Goal: Information Seeking & Learning: Learn about a topic

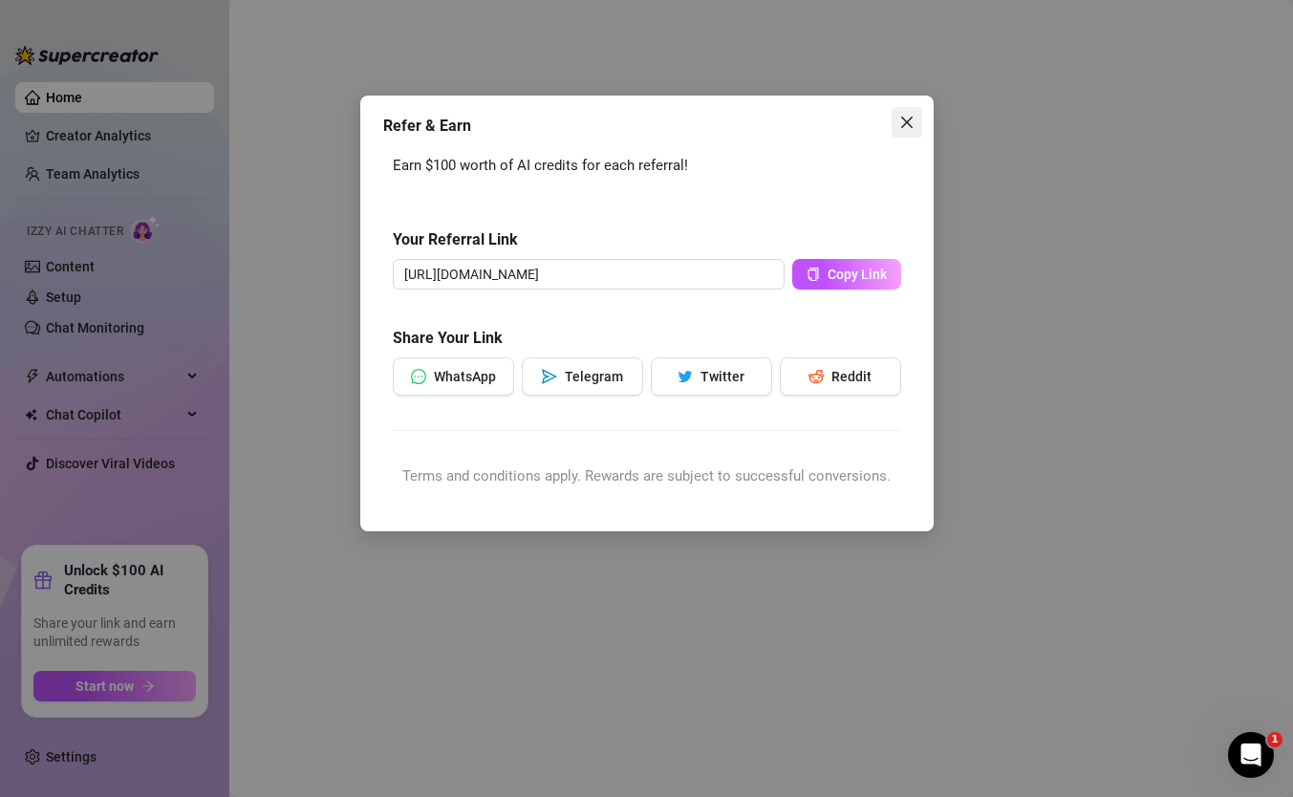
click at [905, 119] on icon "close" at bounding box center [906, 122] width 15 height 15
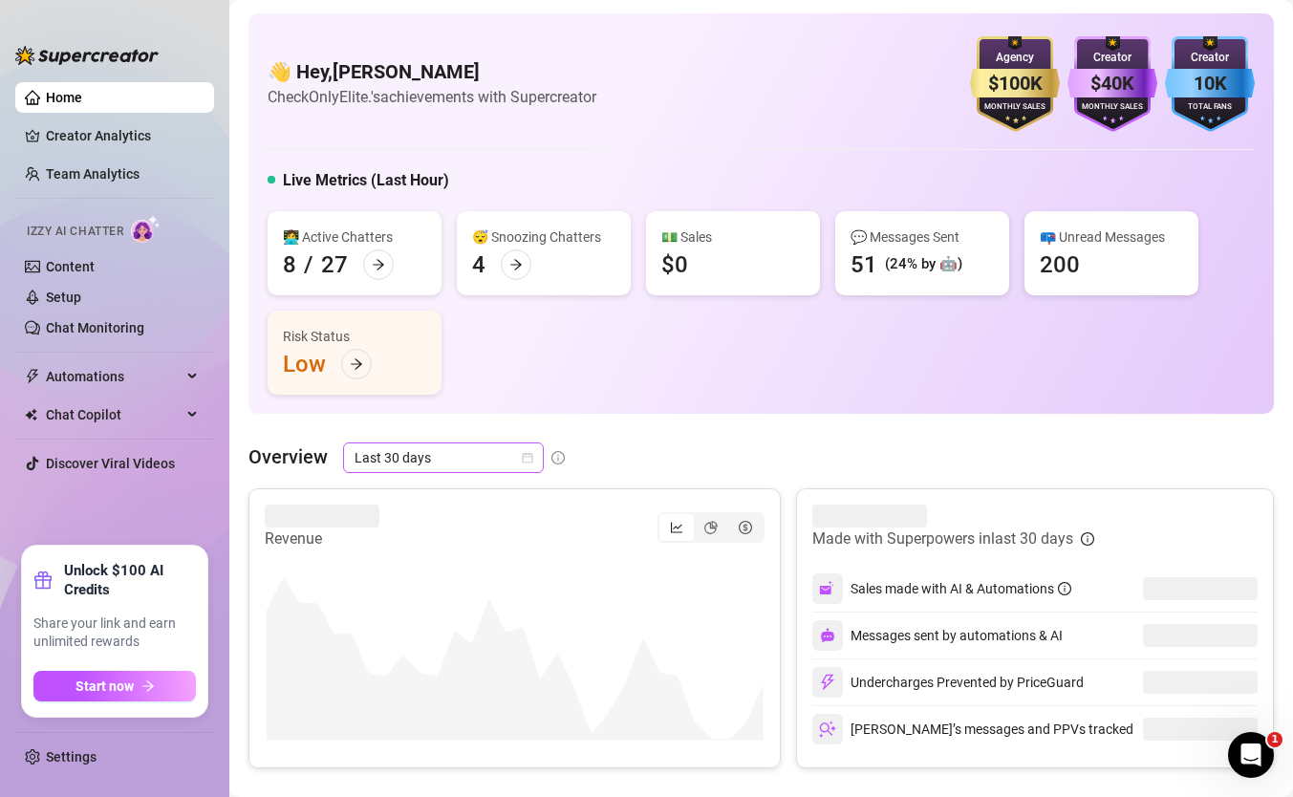
click at [456, 469] on span "Last 30 days" at bounding box center [444, 457] width 178 height 29
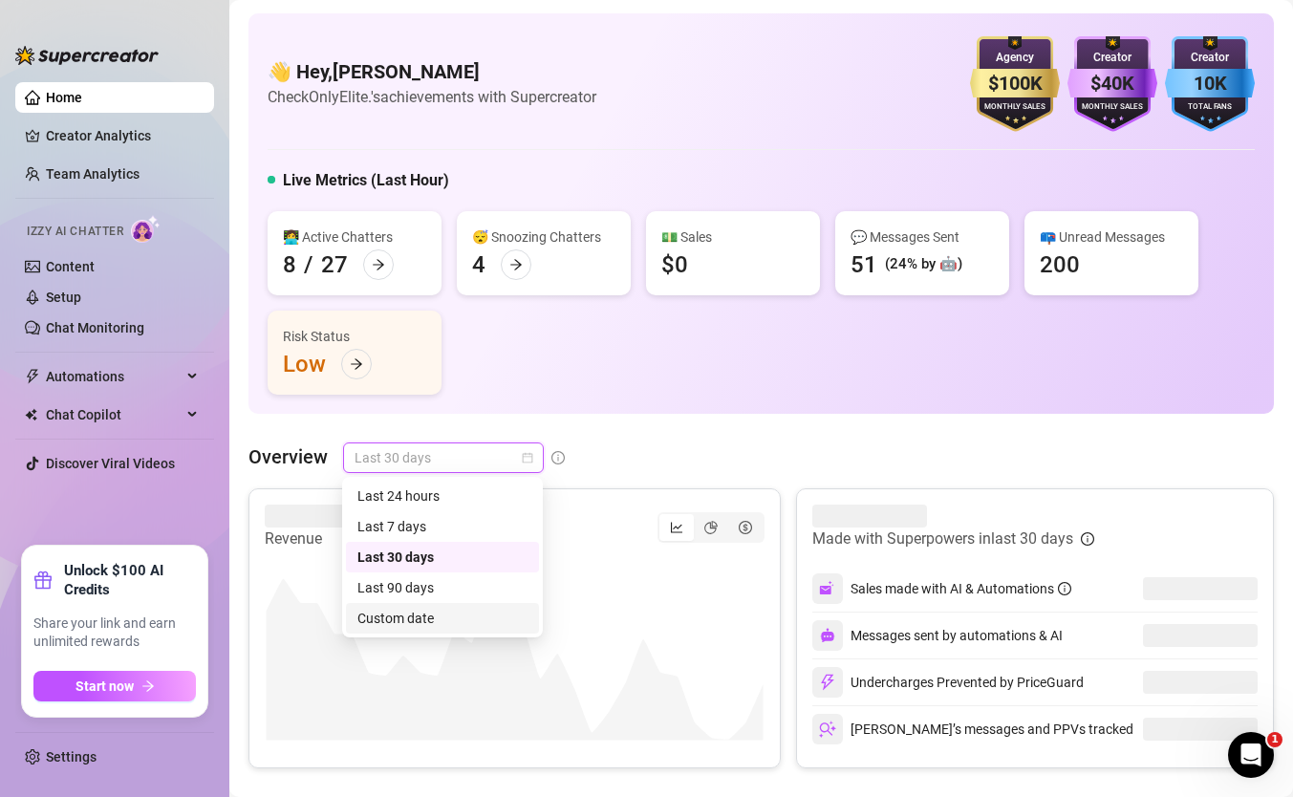
click at [461, 606] on div "Custom date" at bounding box center [442, 618] width 193 height 31
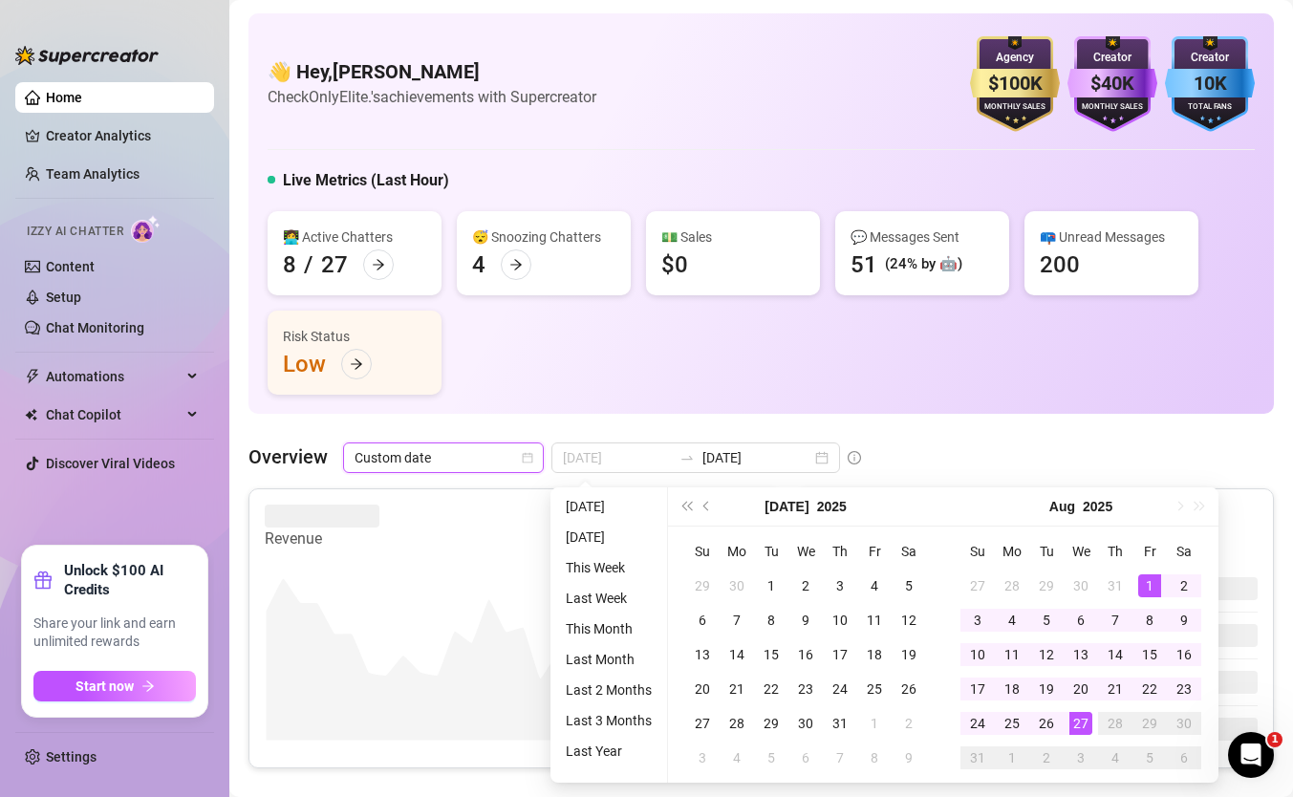
type input "2025-08-01"
click at [1156, 582] on div "1" at bounding box center [1149, 585] width 23 height 23
type input "2025-08-27"
click at [1085, 734] on div "27" at bounding box center [1080, 723] width 23 height 23
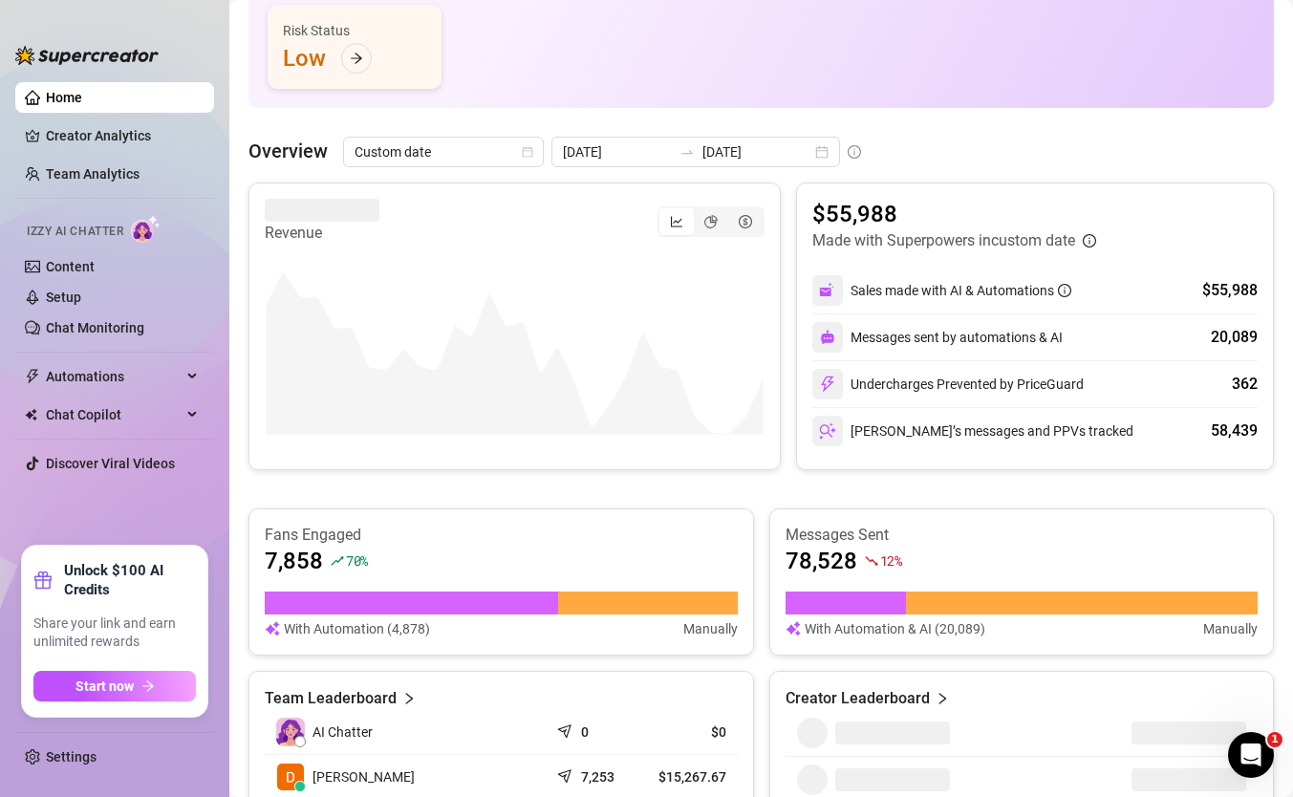
scroll to position [309, 0]
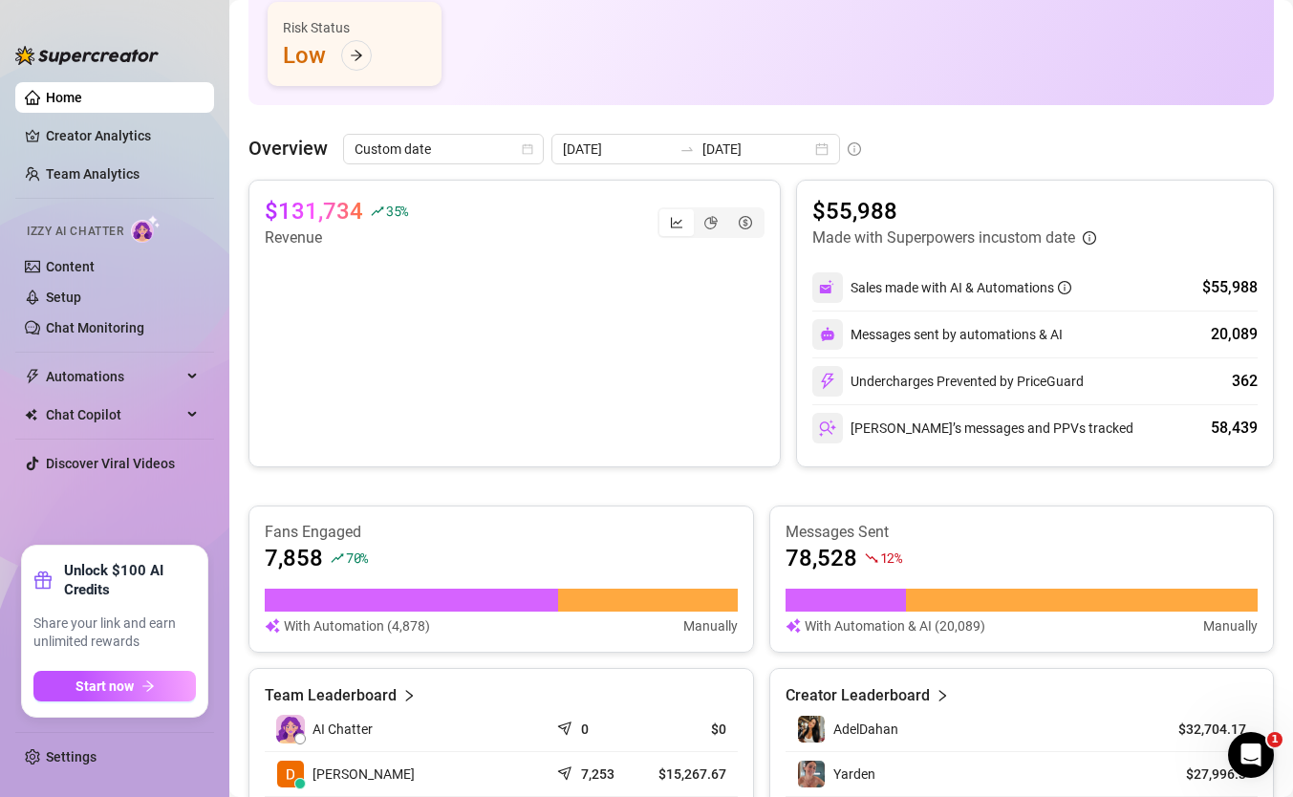
click at [607, 515] on div "Fans Engaged 7,858 70 % With Automation (4,878) Manually" at bounding box center [501, 579] width 506 height 147
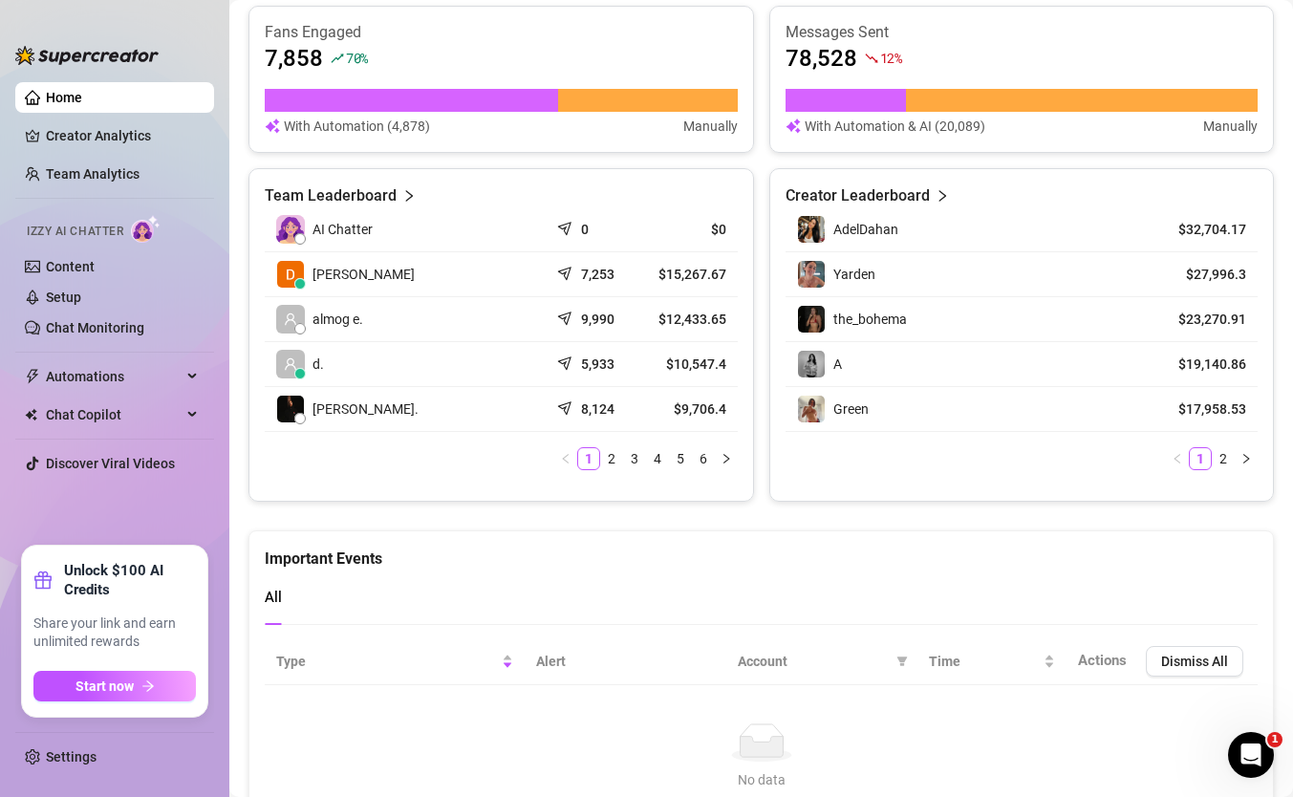
scroll to position [0, 0]
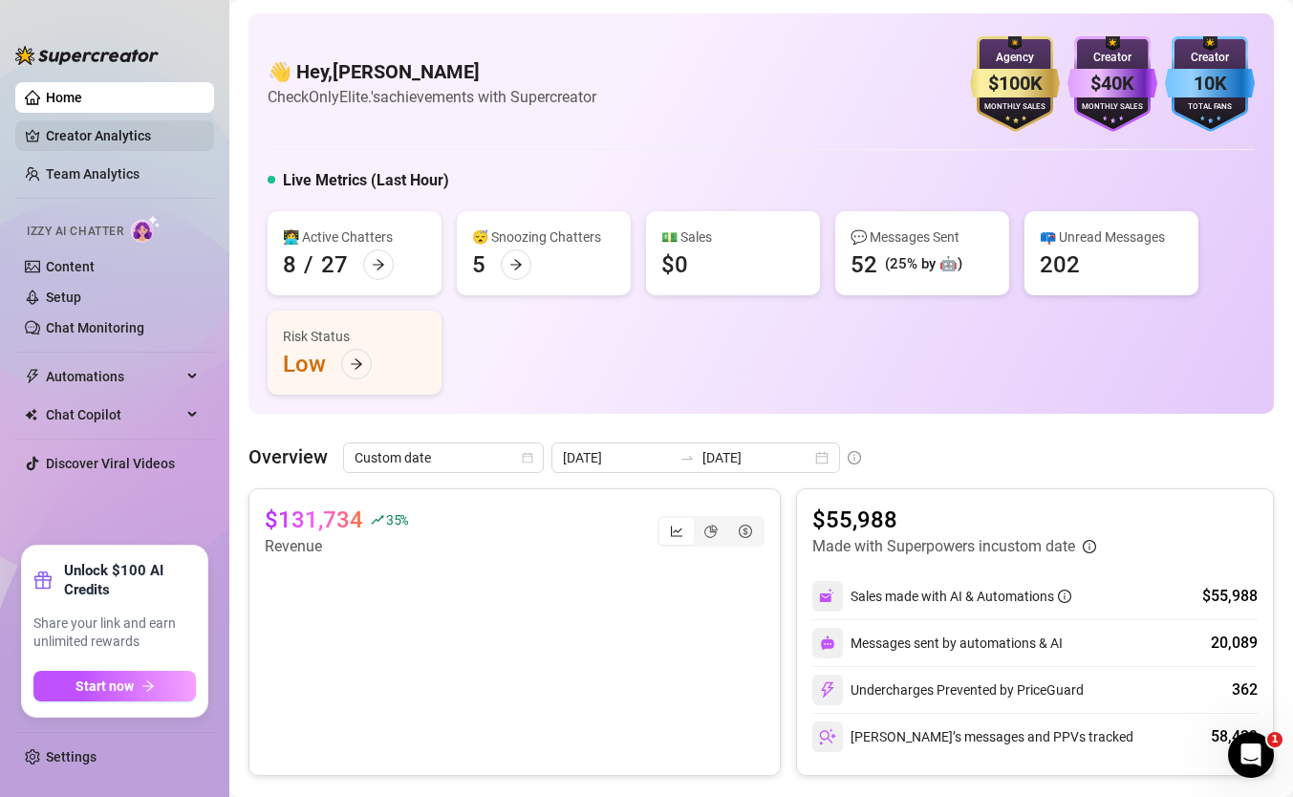
click at [144, 131] on link "Creator Analytics" at bounding box center [122, 135] width 153 height 31
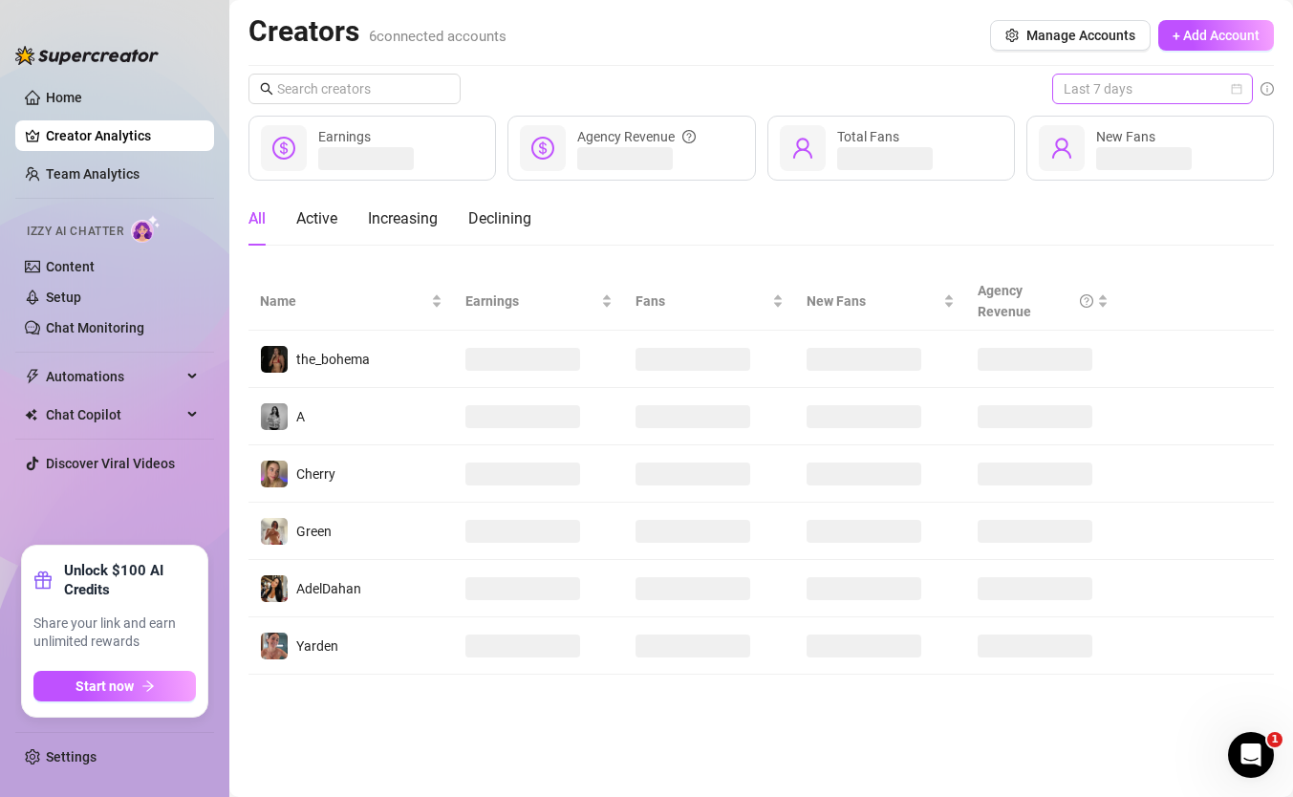
click at [1153, 93] on span "Last 7 days" at bounding box center [1153, 89] width 178 height 29
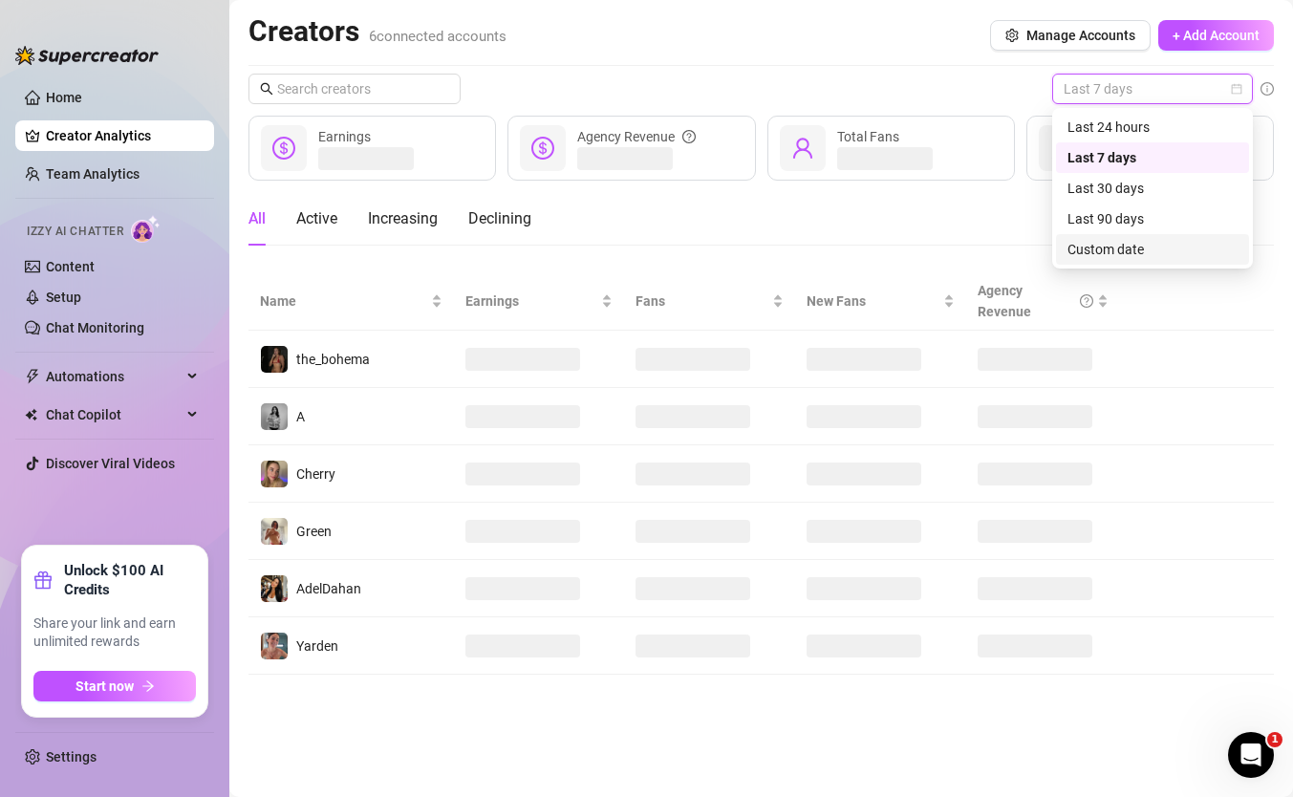
click at [1102, 250] on div "Custom date" at bounding box center [1152, 249] width 170 height 21
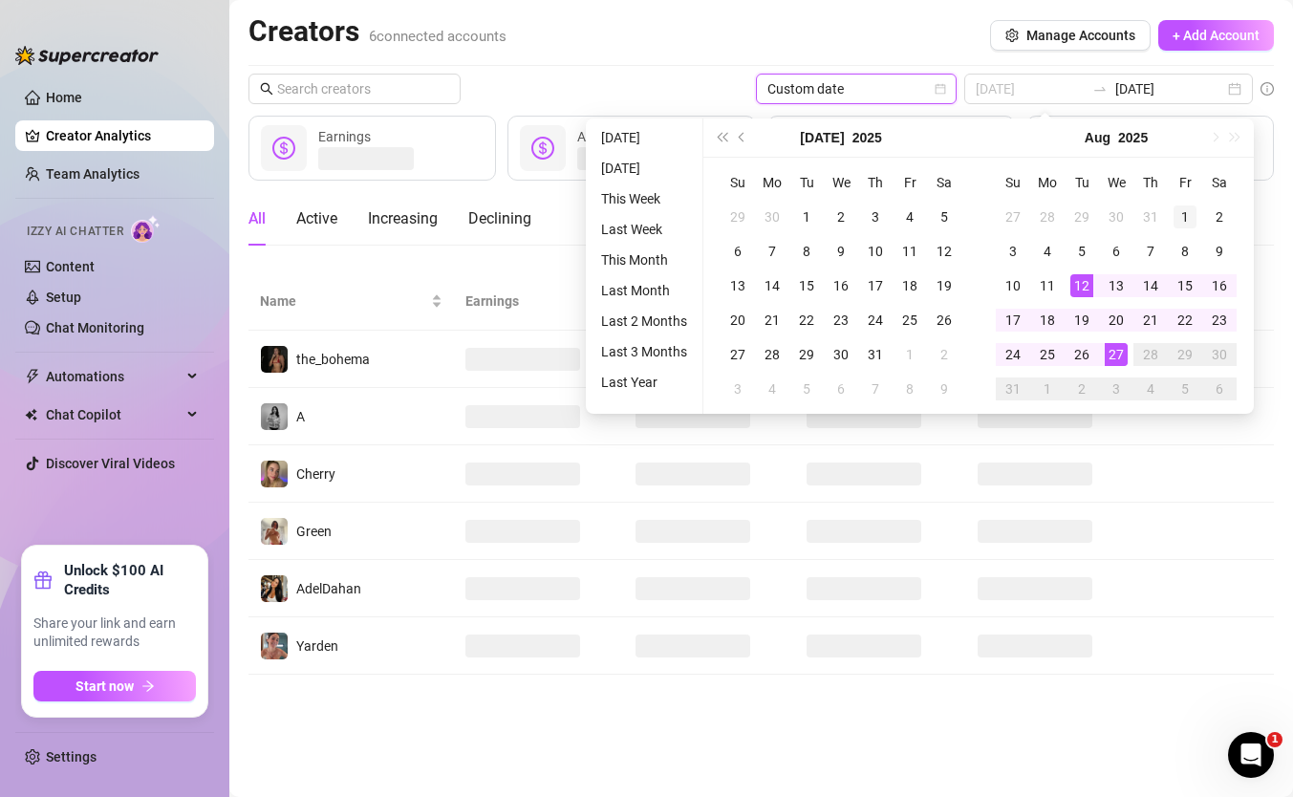
type input "2025-08-01"
click at [1177, 220] on div "1" at bounding box center [1185, 216] width 23 height 23
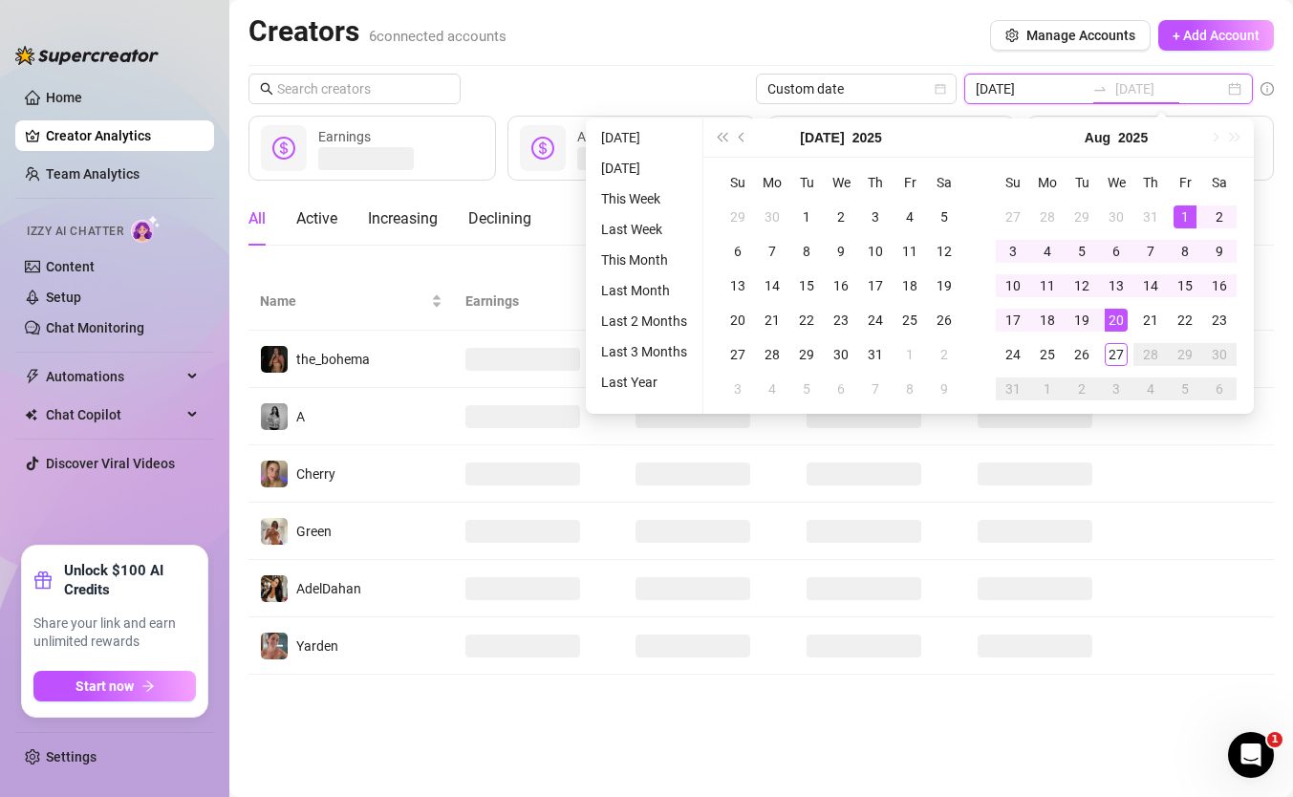
type input "2025-08-20"
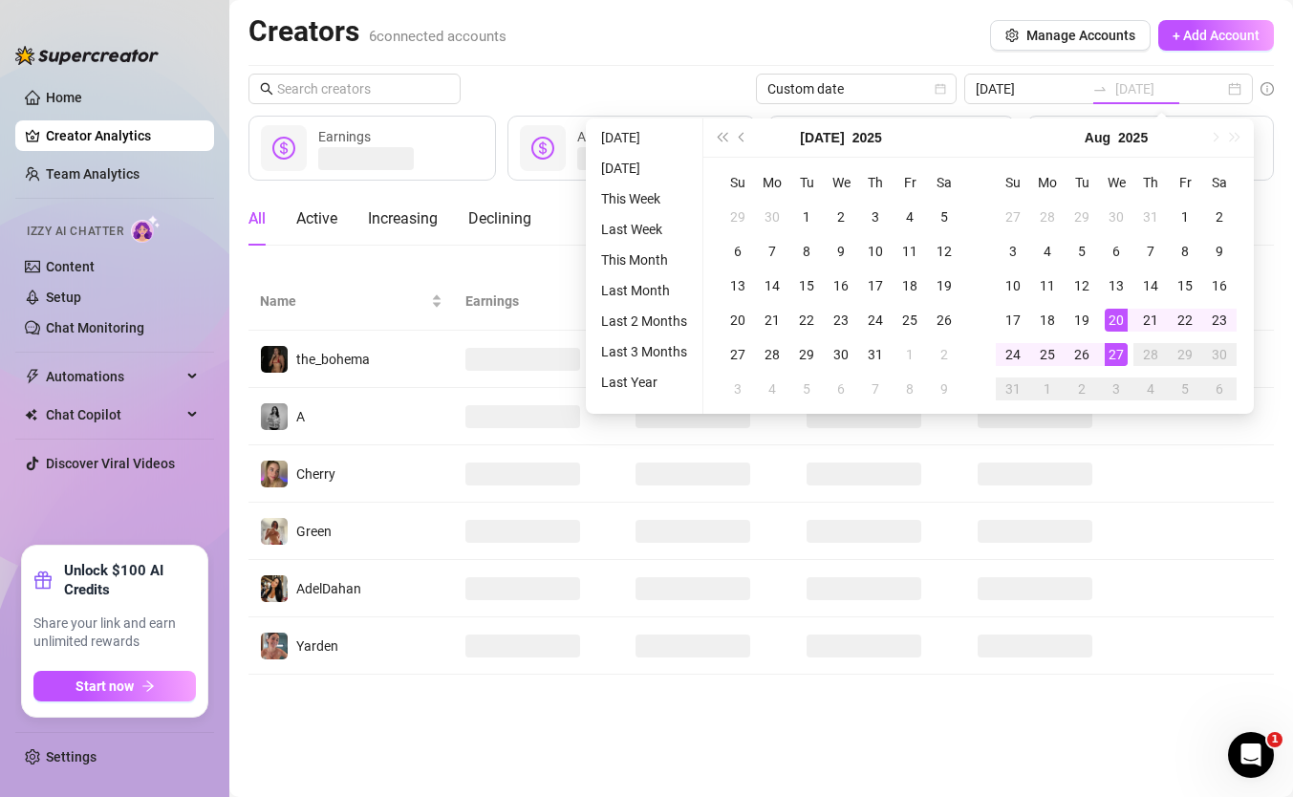
click at [1108, 345] on div "27" at bounding box center [1116, 354] width 23 height 23
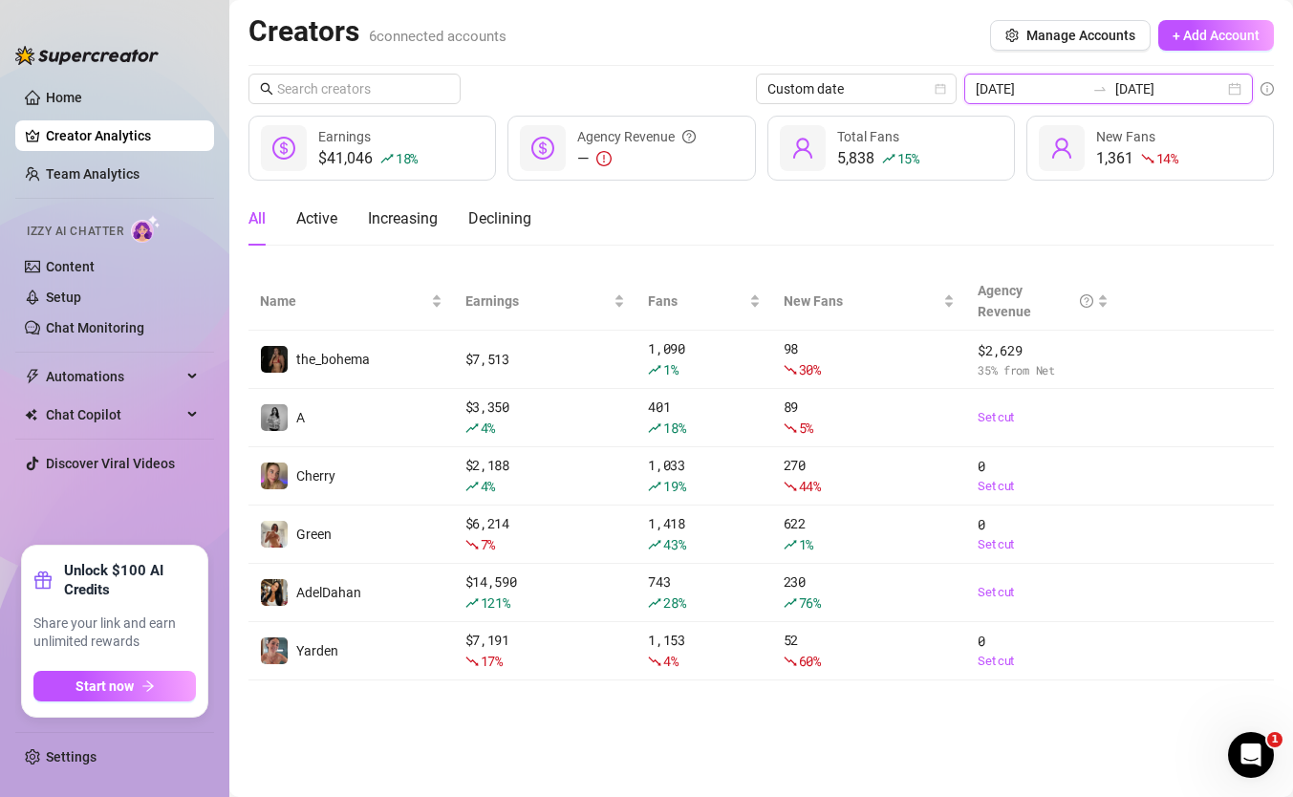
click at [1174, 82] on input "2025-08-27" at bounding box center [1169, 88] width 109 height 21
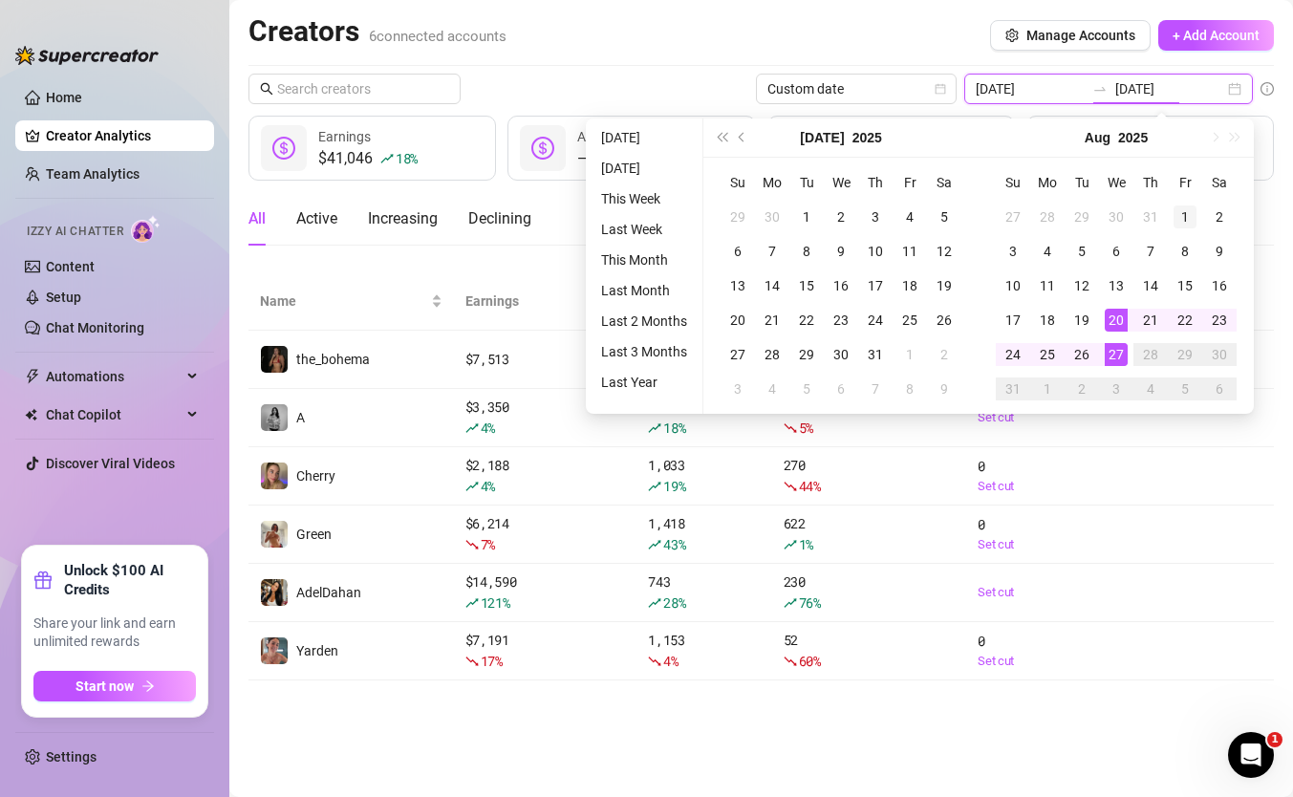
type input "2025-08-01"
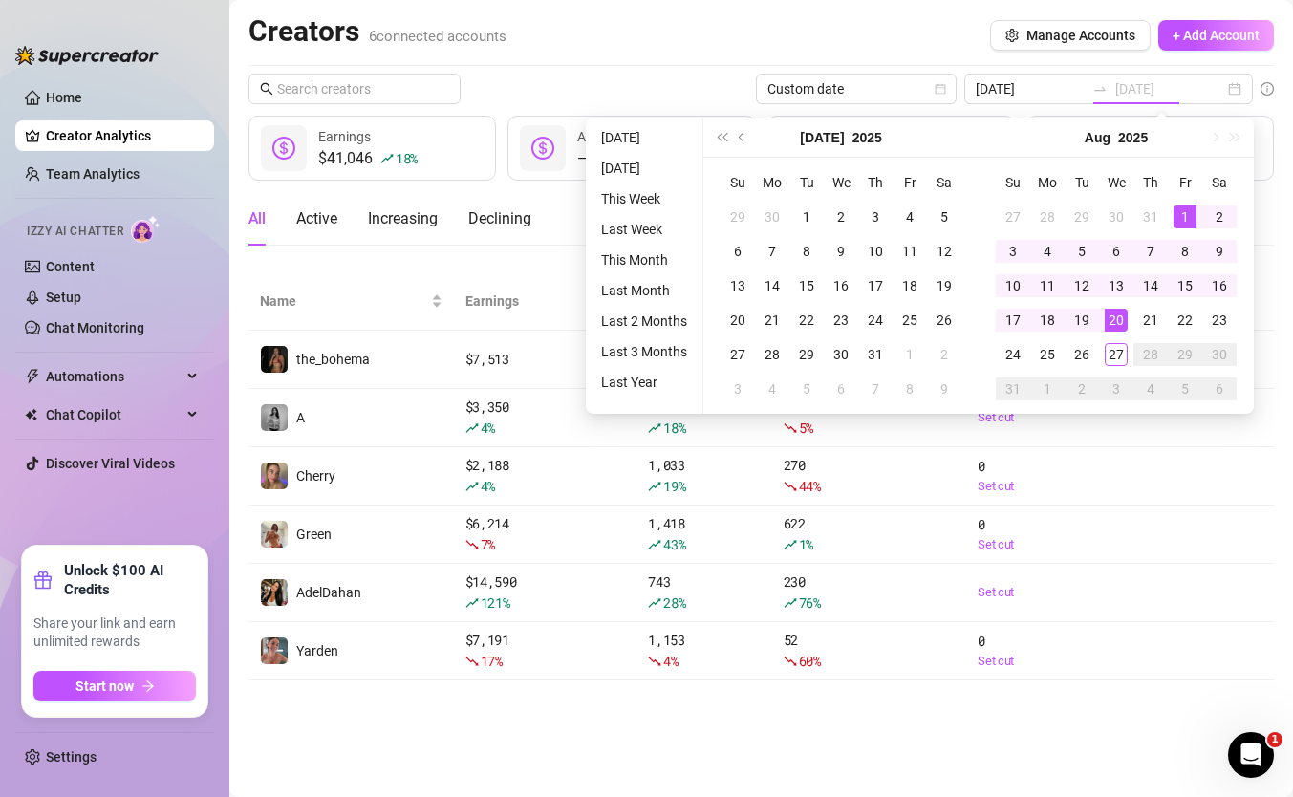
click at [1189, 213] on div "1" at bounding box center [1185, 216] width 23 height 23
click at [1116, 355] on div "27" at bounding box center [1116, 354] width 23 height 23
type input "2025-08-01"
type input "2025-08-27"
